Goal: Task Accomplishment & Management: Manage account settings

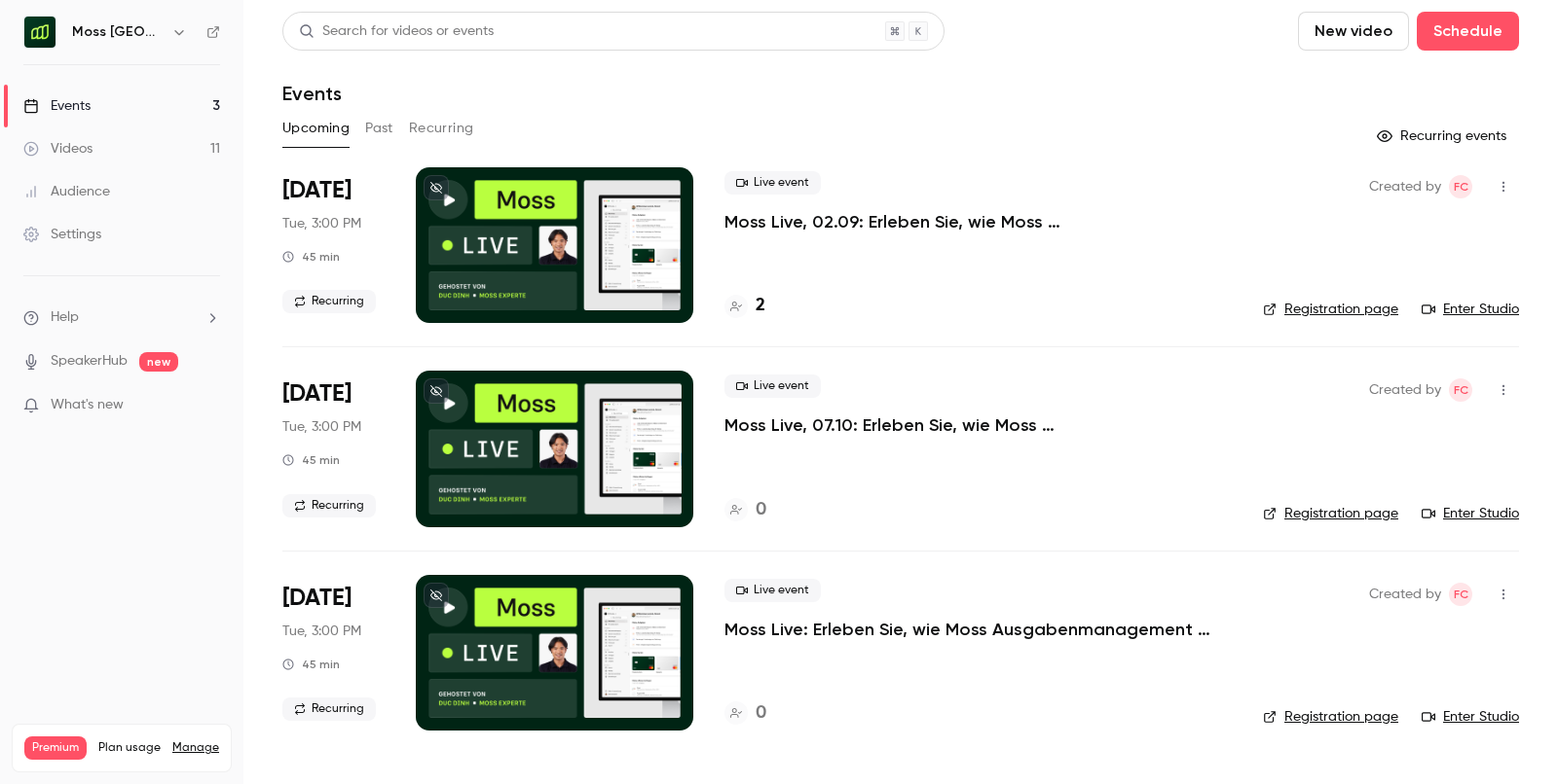
click at [111, 36] on h6 "Moss [GEOGRAPHIC_DATA]" at bounding box center [117, 32] width 92 height 20
click at [191, 29] on div "Moss [GEOGRAPHIC_DATA]" at bounding box center [121, 32] width 197 height 33
click at [182, 29] on icon "button" at bounding box center [179, 32] width 16 height 16
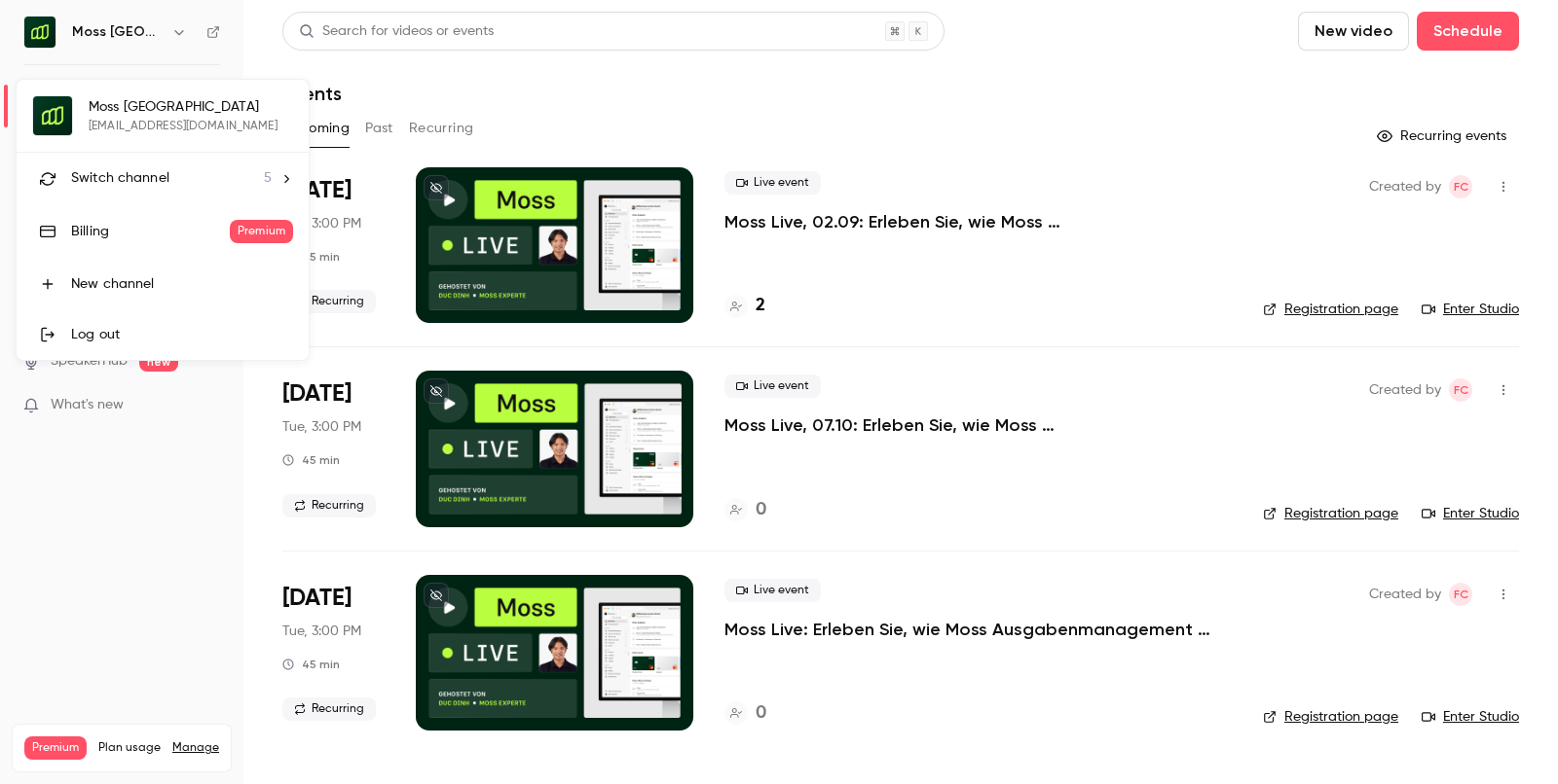
click at [108, 168] on span "Switch channel" at bounding box center [119, 178] width 99 height 21
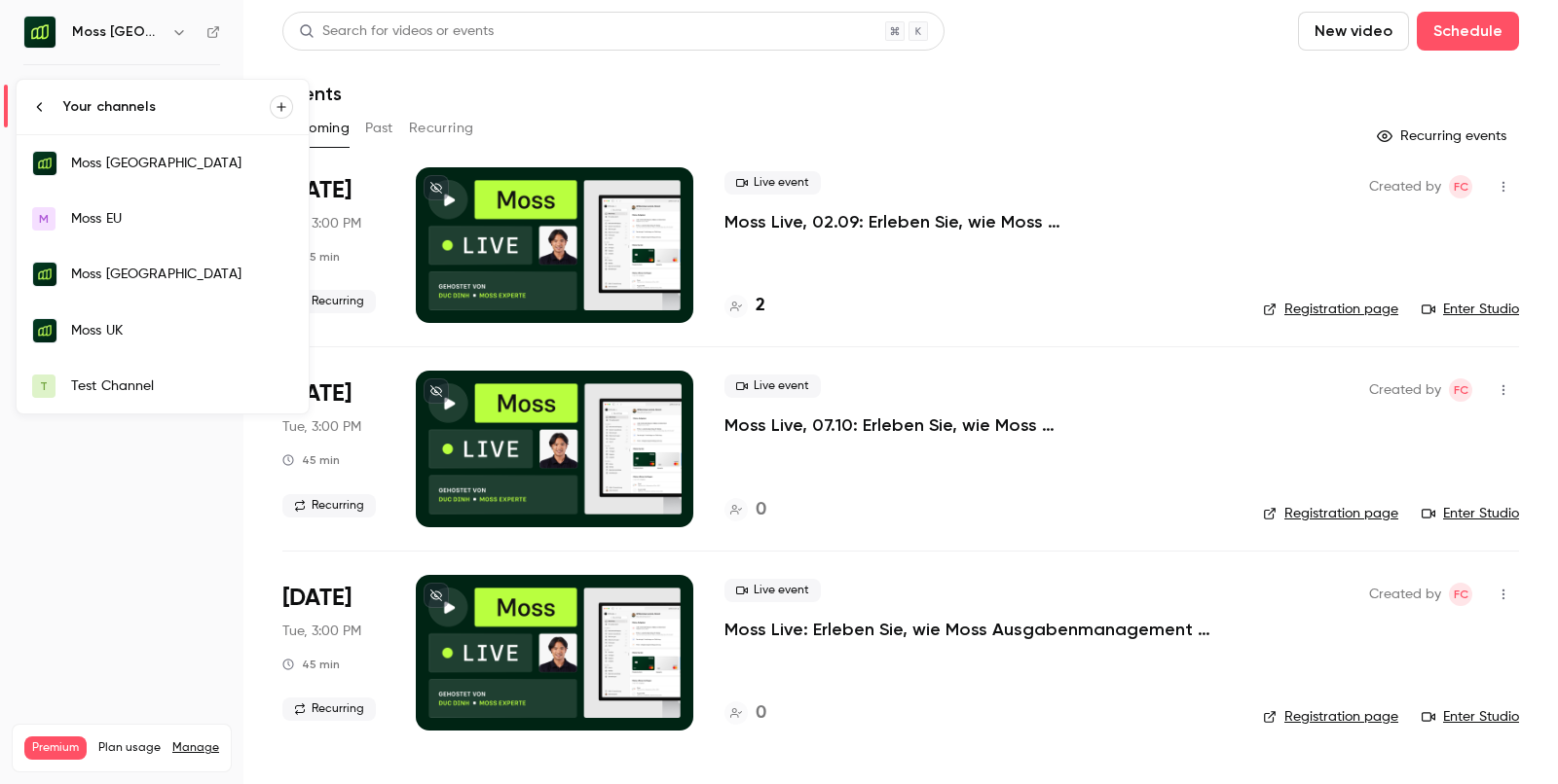
click at [123, 276] on div "Moss [GEOGRAPHIC_DATA]" at bounding box center [181, 275] width 222 height 20
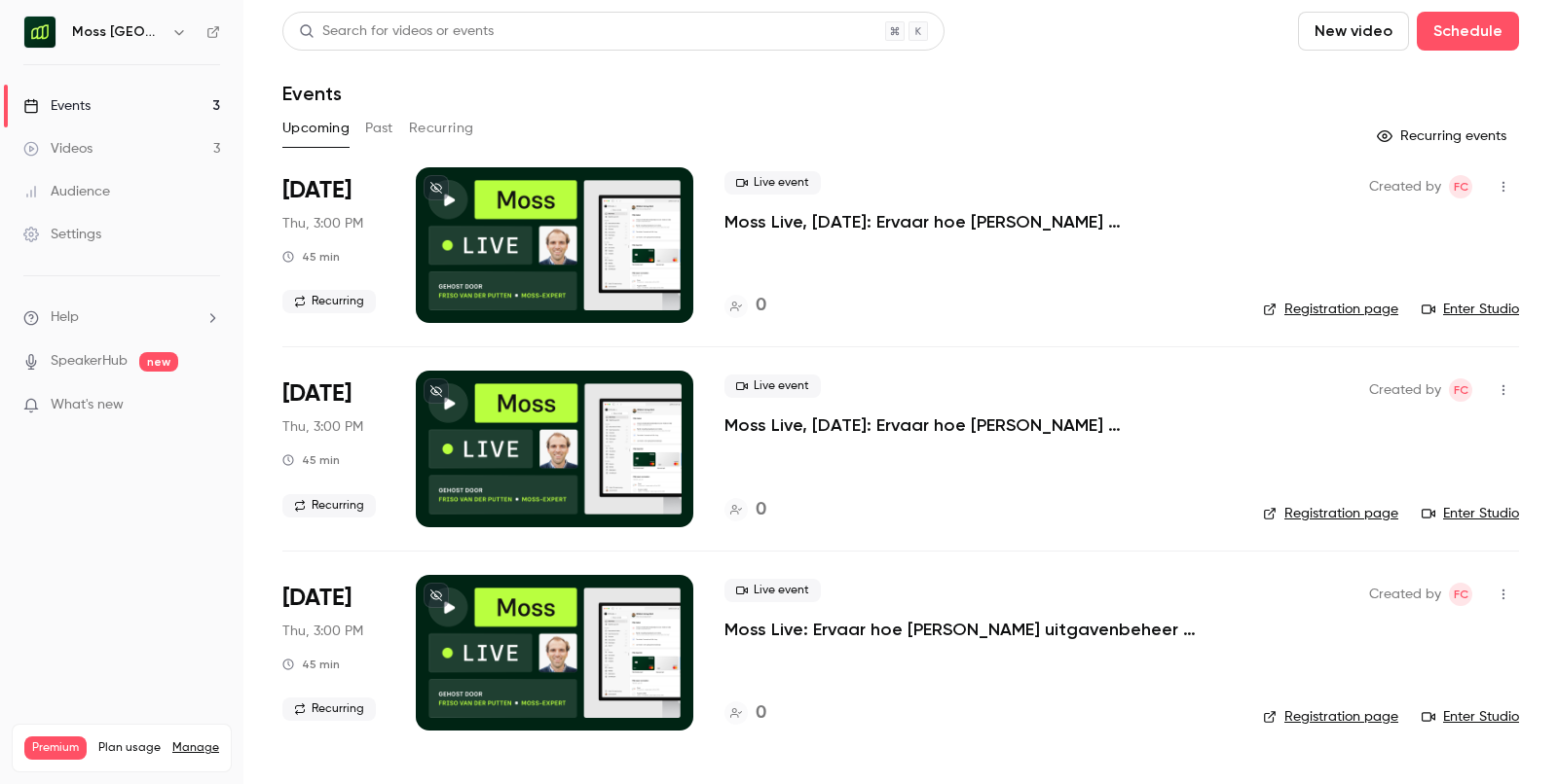
click at [380, 128] on button "Past" at bounding box center [379, 127] width 28 height 31
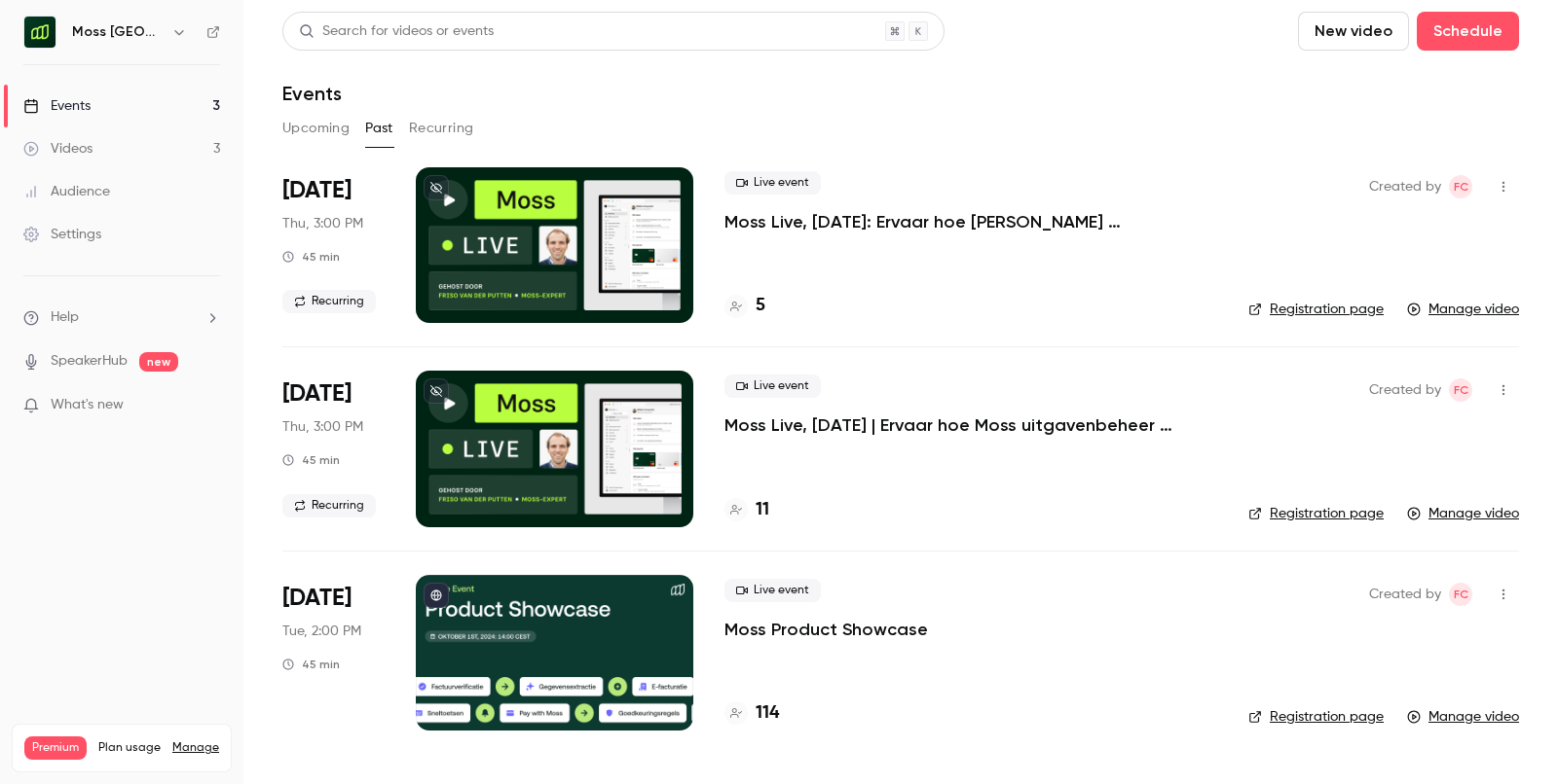
click at [364, 465] on div "[DATE] Thu, 3:00 PM 45 min Recurring" at bounding box center [334, 449] width 103 height 155
click at [748, 514] on div "11" at bounding box center [747, 510] width 45 height 26
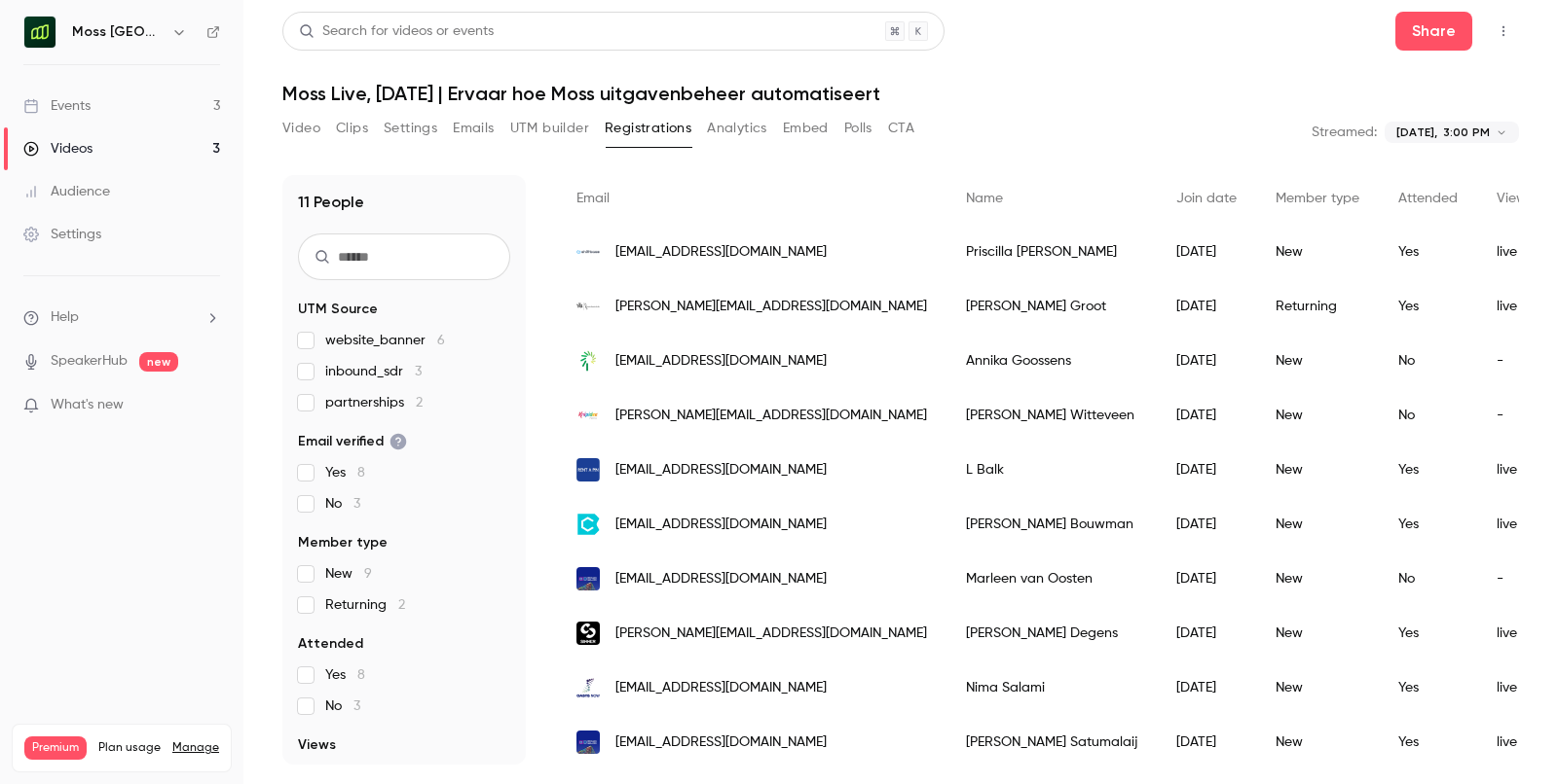
scroll to position [194, 0]
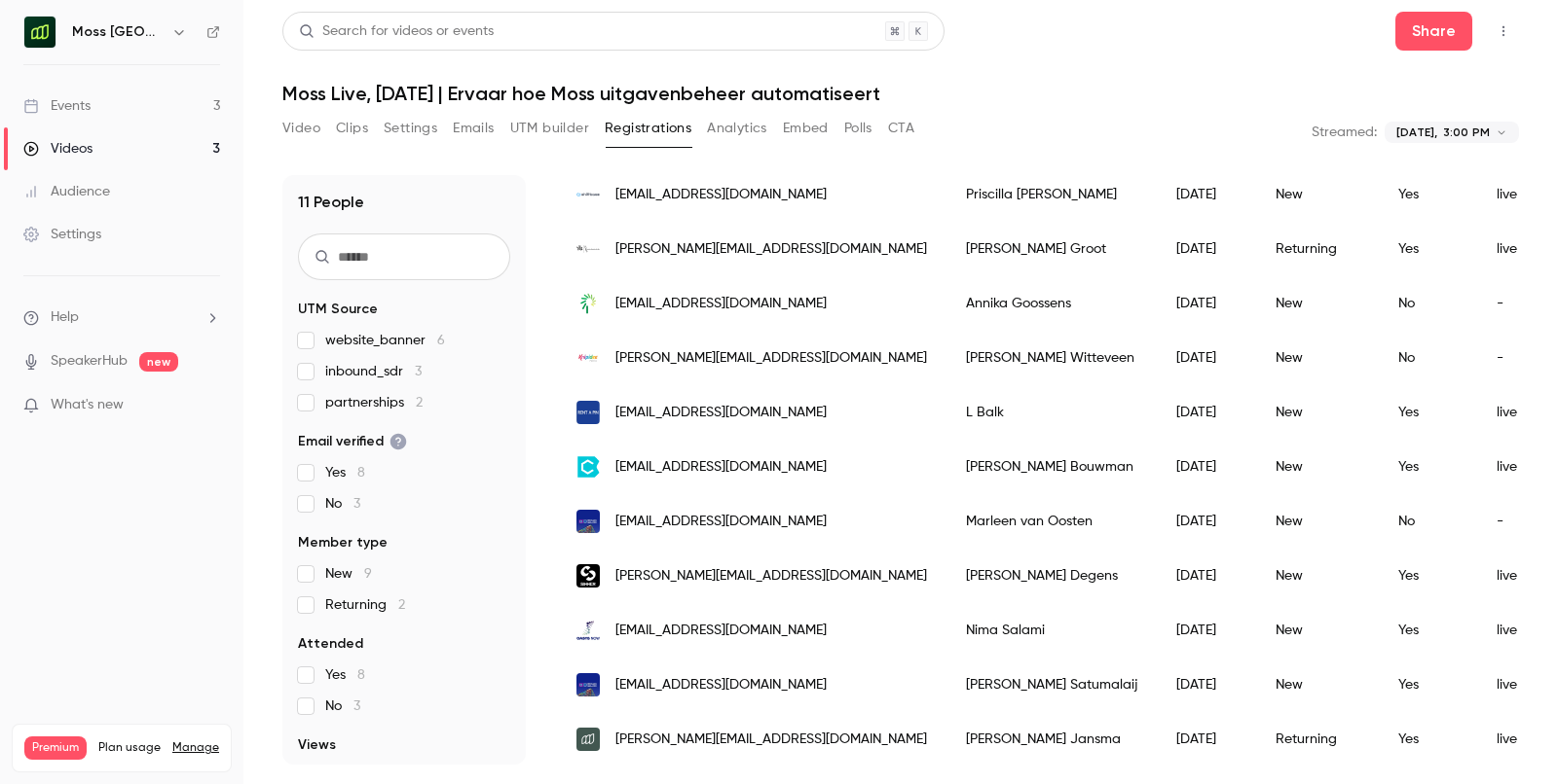
click at [661, 413] on span "[EMAIL_ADDRESS][DOMAIN_NAME]" at bounding box center [721, 413] width 211 height 21
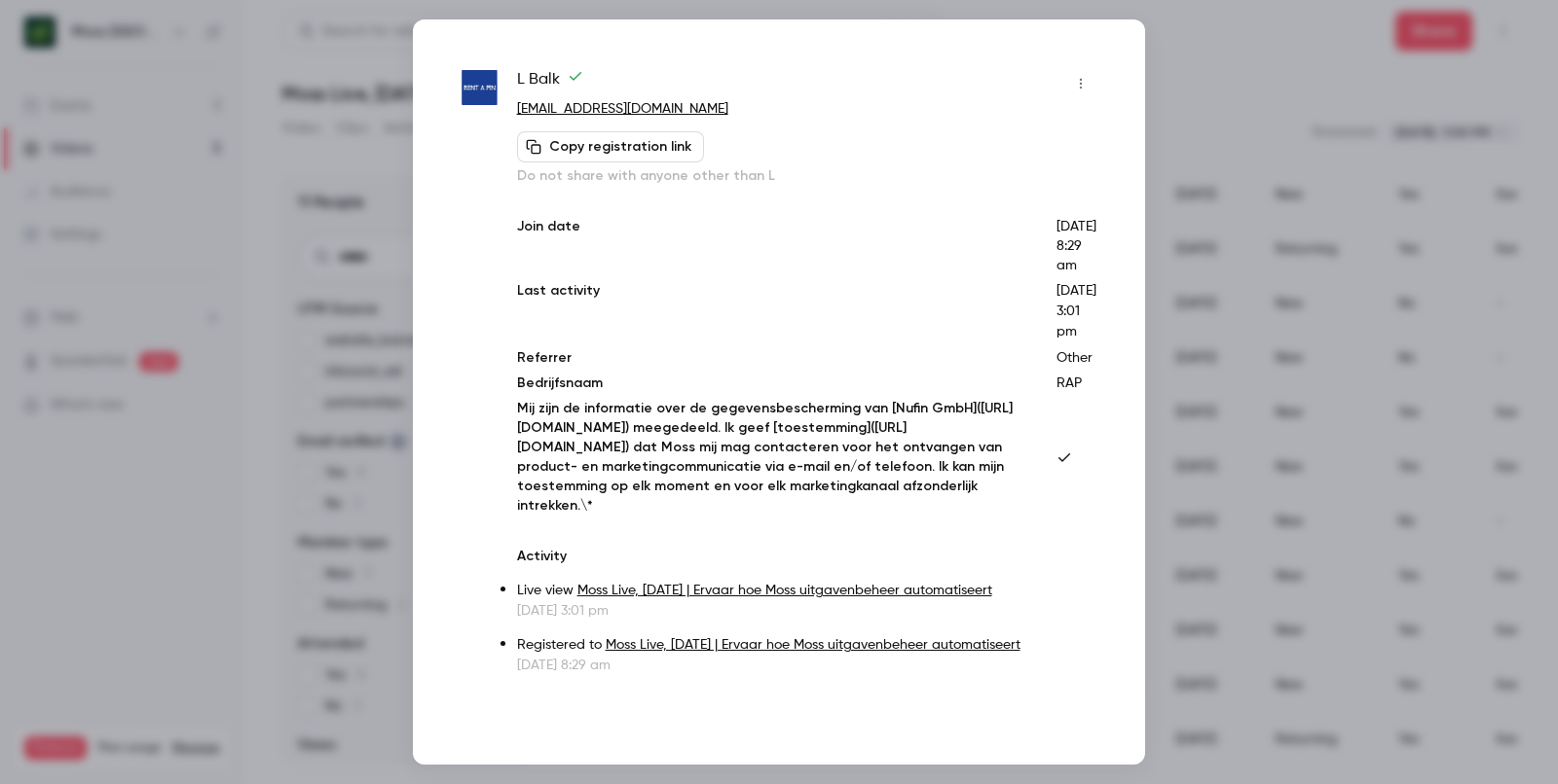
click at [1192, 440] on div at bounding box center [779, 392] width 1558 height 784
